Goal: Task Accomplishment & Management: Manage account settings

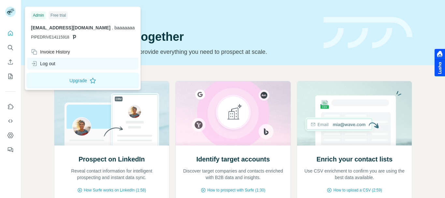
click at [49, 63] on div "Log out" at bounding box center [43, 63] width 24 height 7
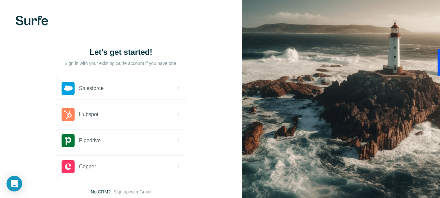
scroll to position [44, 0]
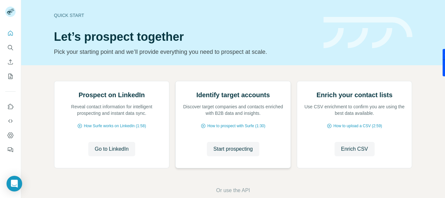
scroll to position [76, 0]
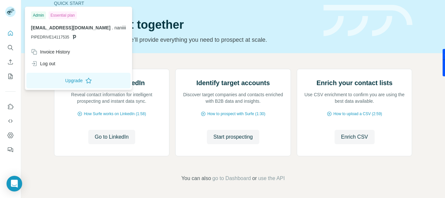
click at [38, 15] on div "Admin" at bounding box center [38, 15] width 15 height 8
click at [10, 10] on rect at bounding box center [10, 12] width 10 height 10
